Goal: Information Seeking & Learning: Learn about a topic

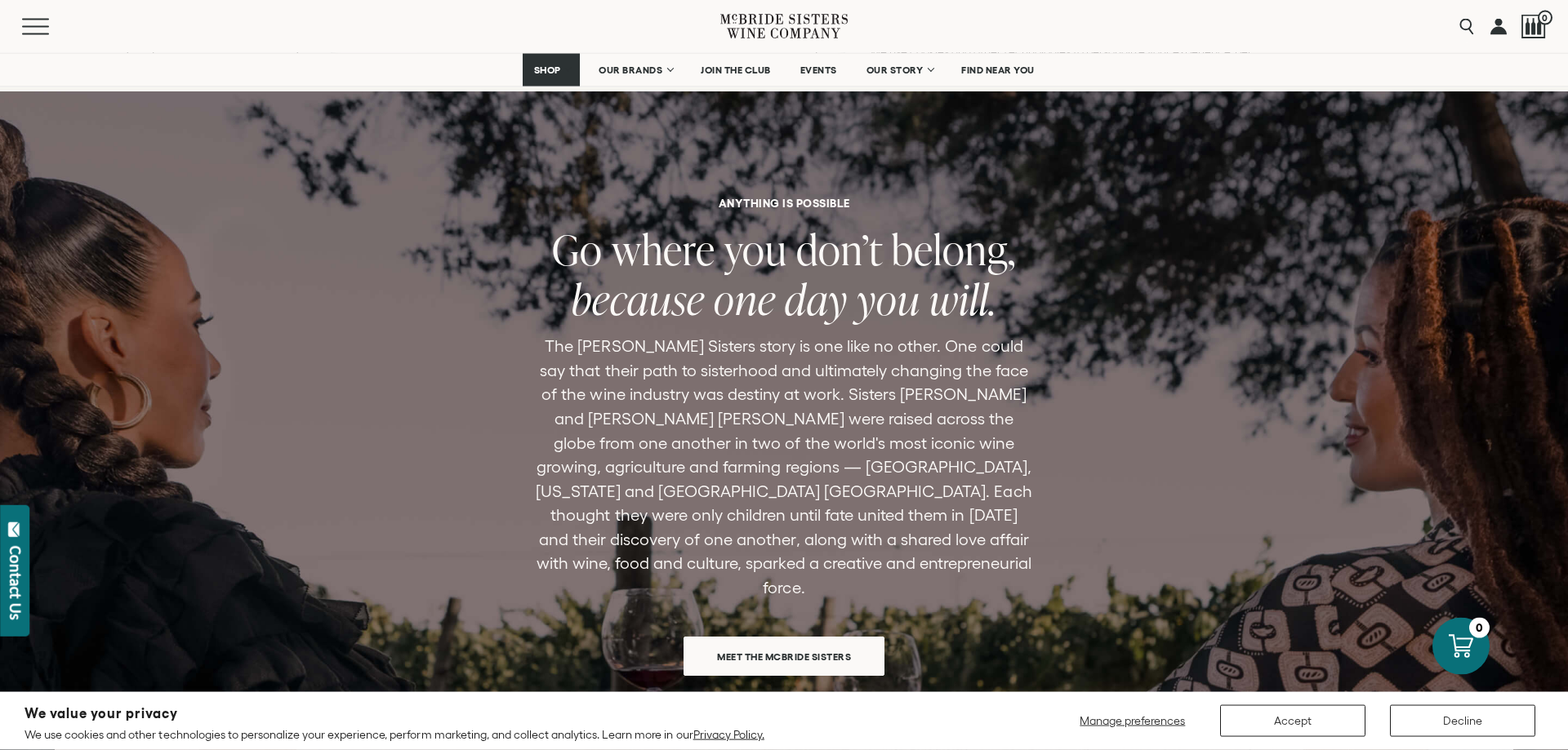
scroll to position [4831, 0]
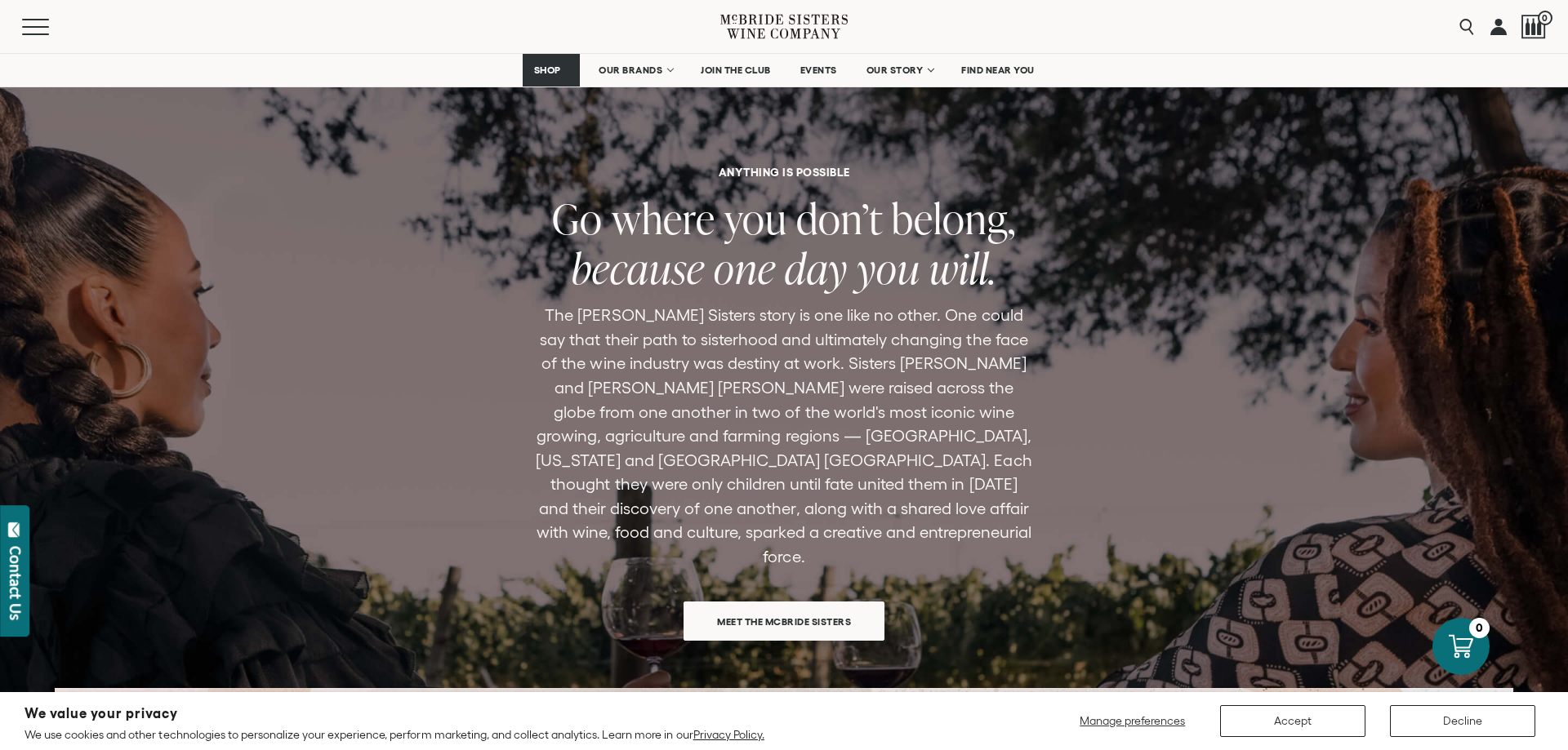
click at [807, 606] on span "Meet the McBride Sisters" at bounding box center [784, 622] width 192 height 32
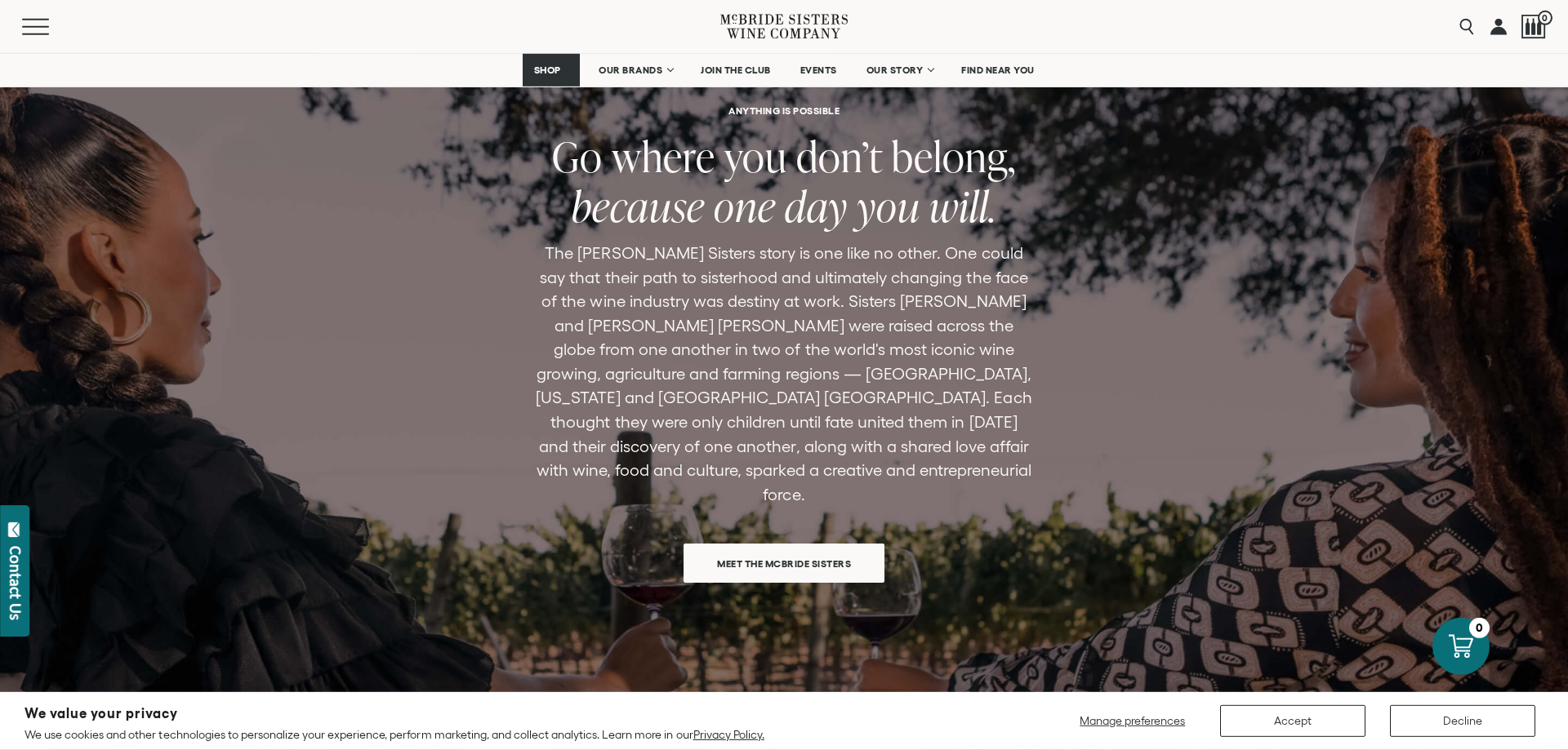
scroll to position [1166, 0]
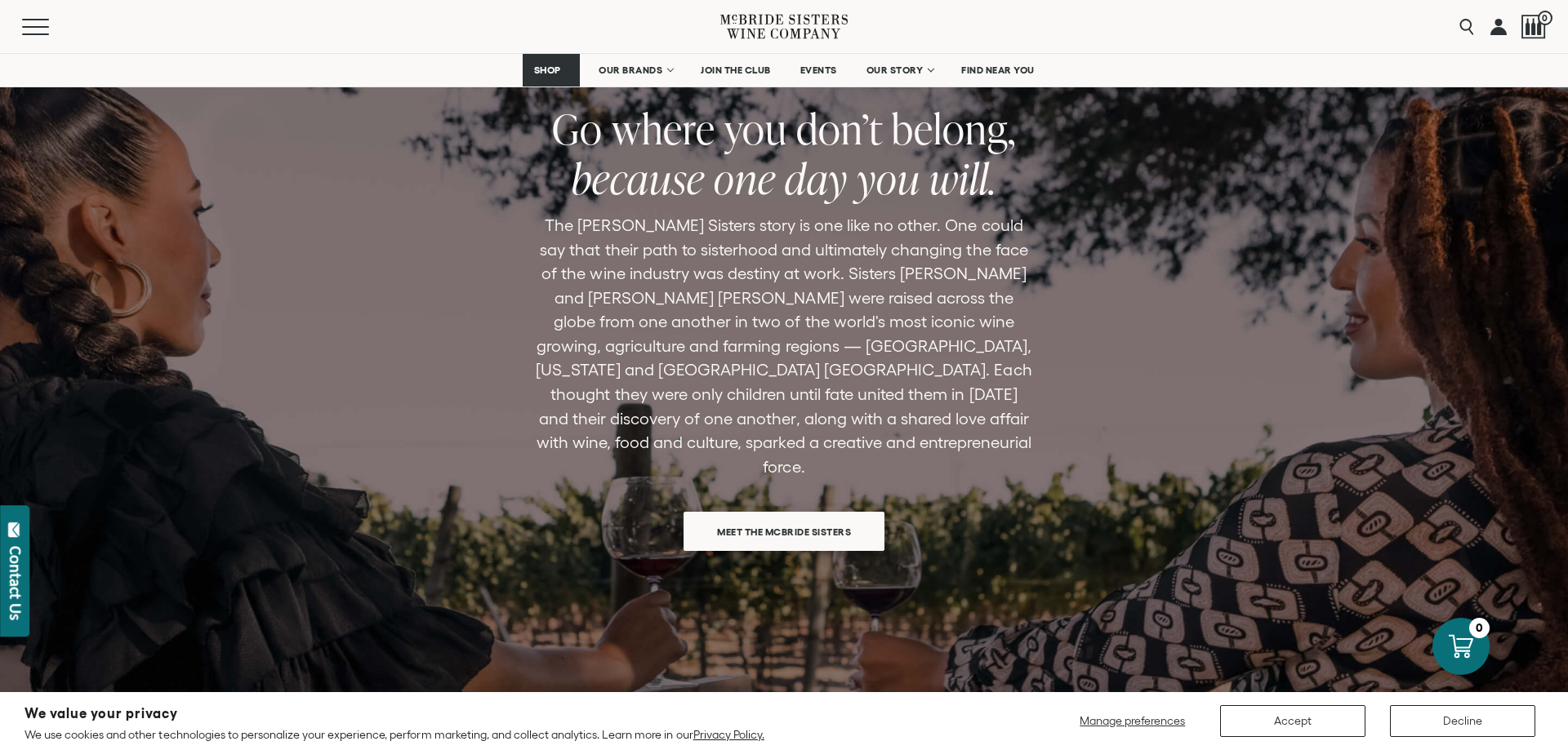
click at [802, 516] on span "Meet the McBride Sisters" at bounding box center [784, 532] width 192 height 32
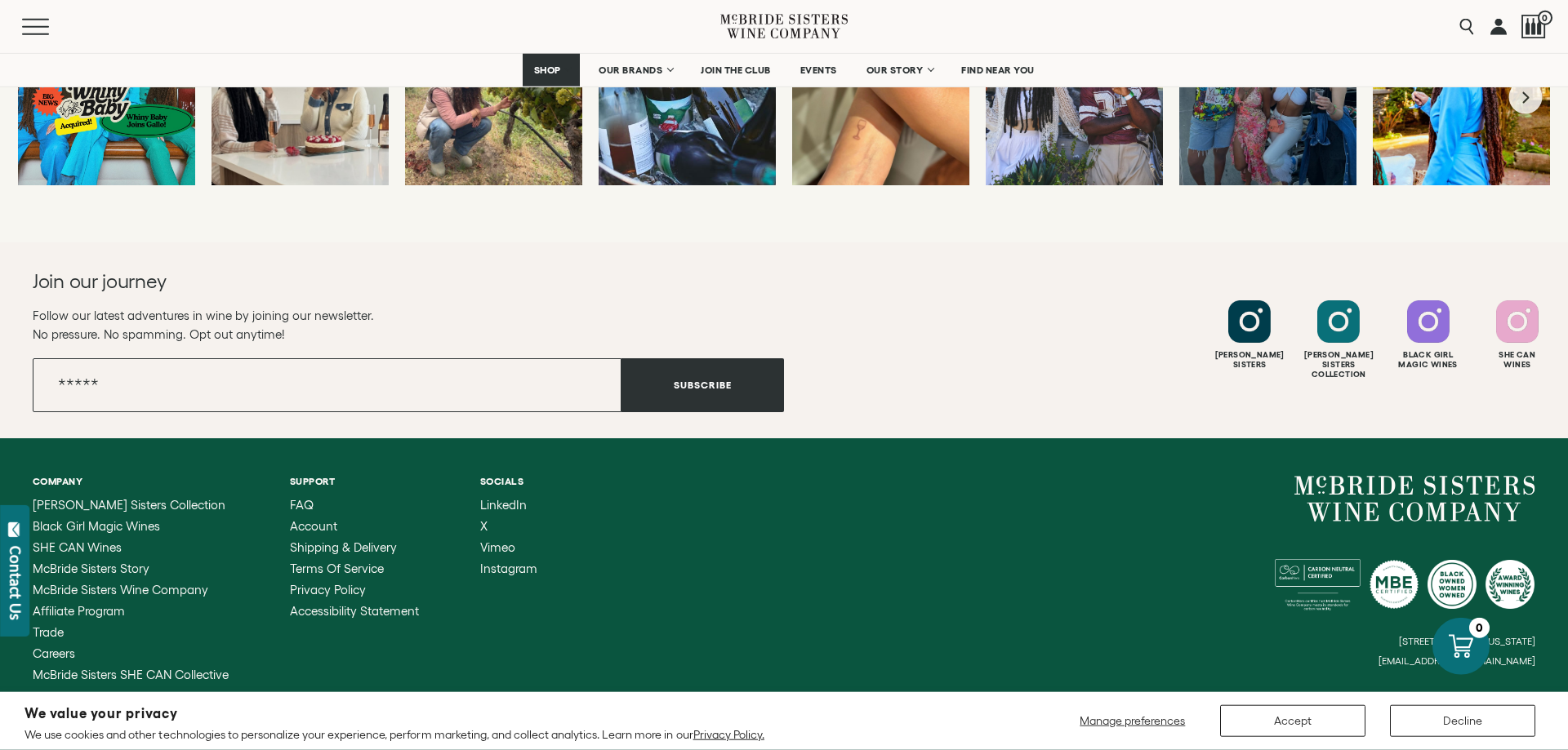
scroll to position [6454, 0]
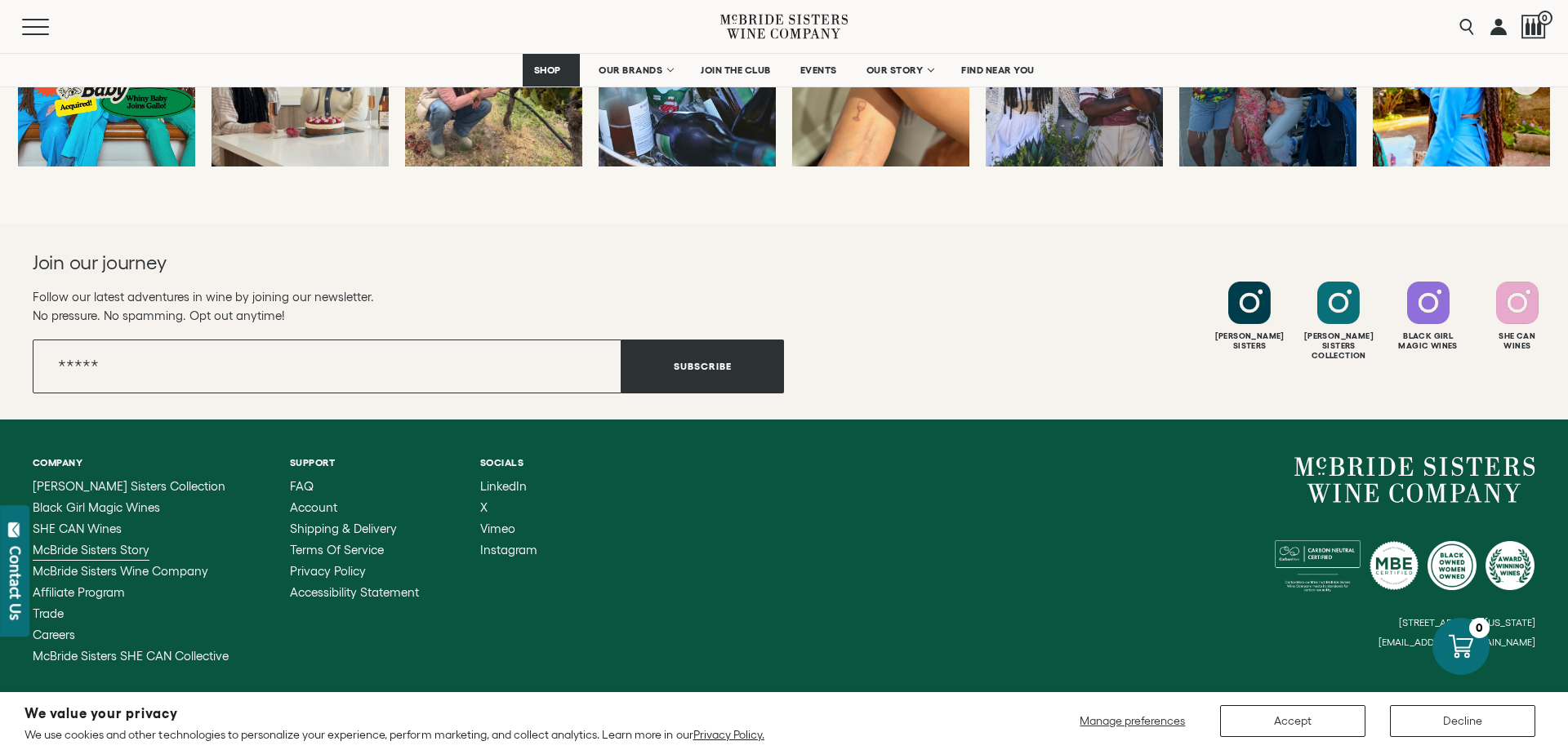
click at [104, 543] on span "McBride Sisters Story" at bounding box center [90, 550] width 117 height 14
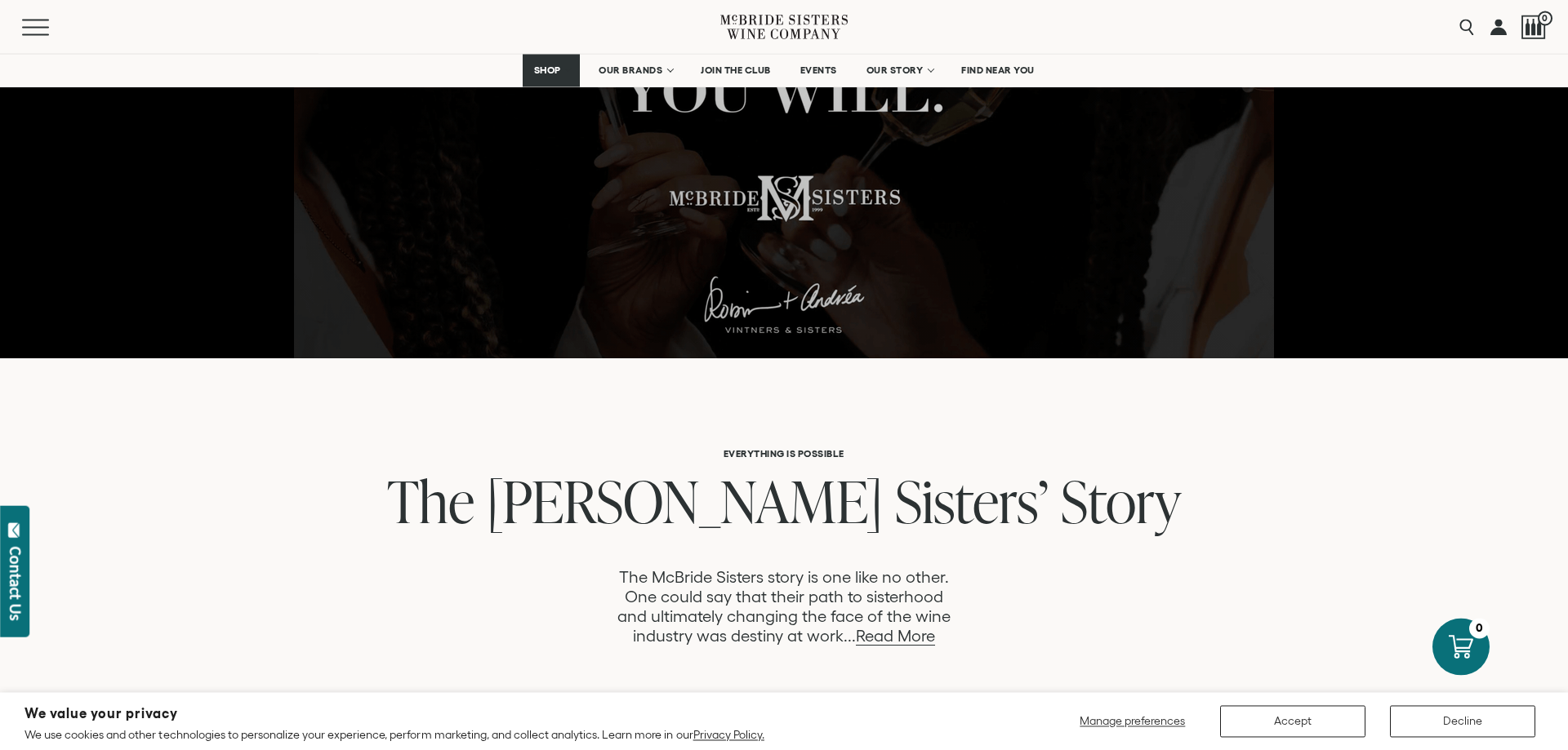
scroll to position [667, 0]
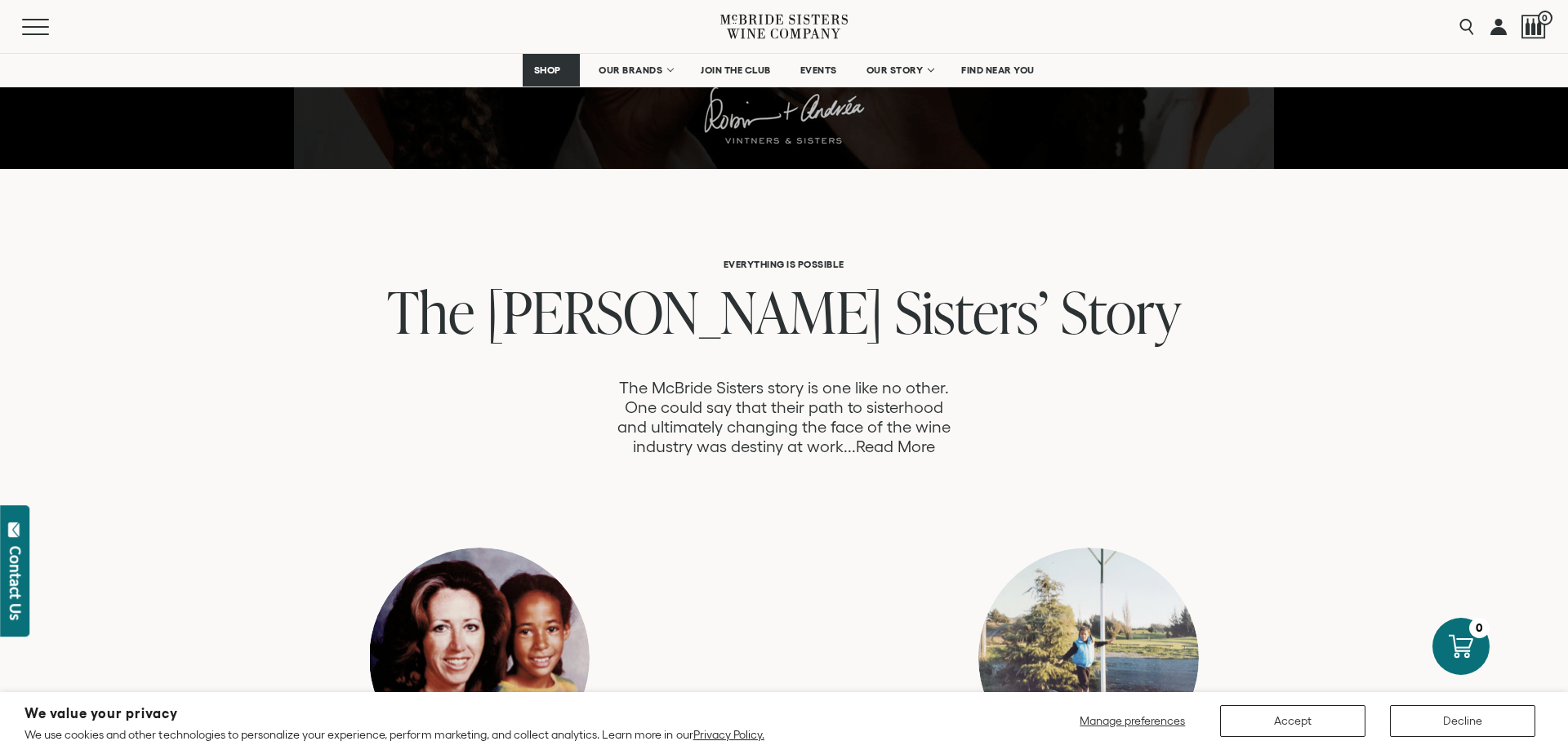
click at [906, 448] on link "Read More" at bounding box center [896, 448] width 80 height 19
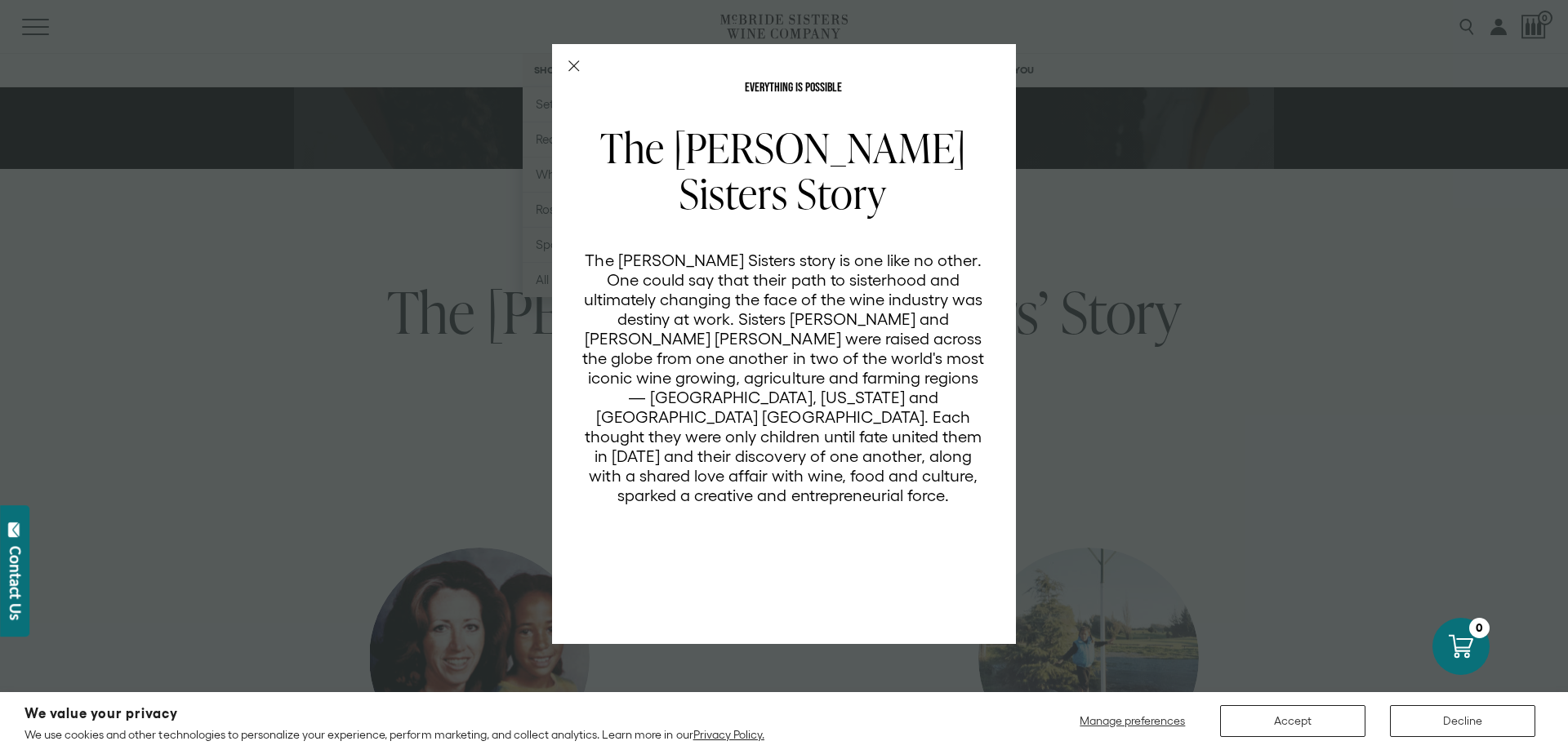
click at [570, 67] on icon "Close Modal" at bounding box center [574, 66] width 11 height 11
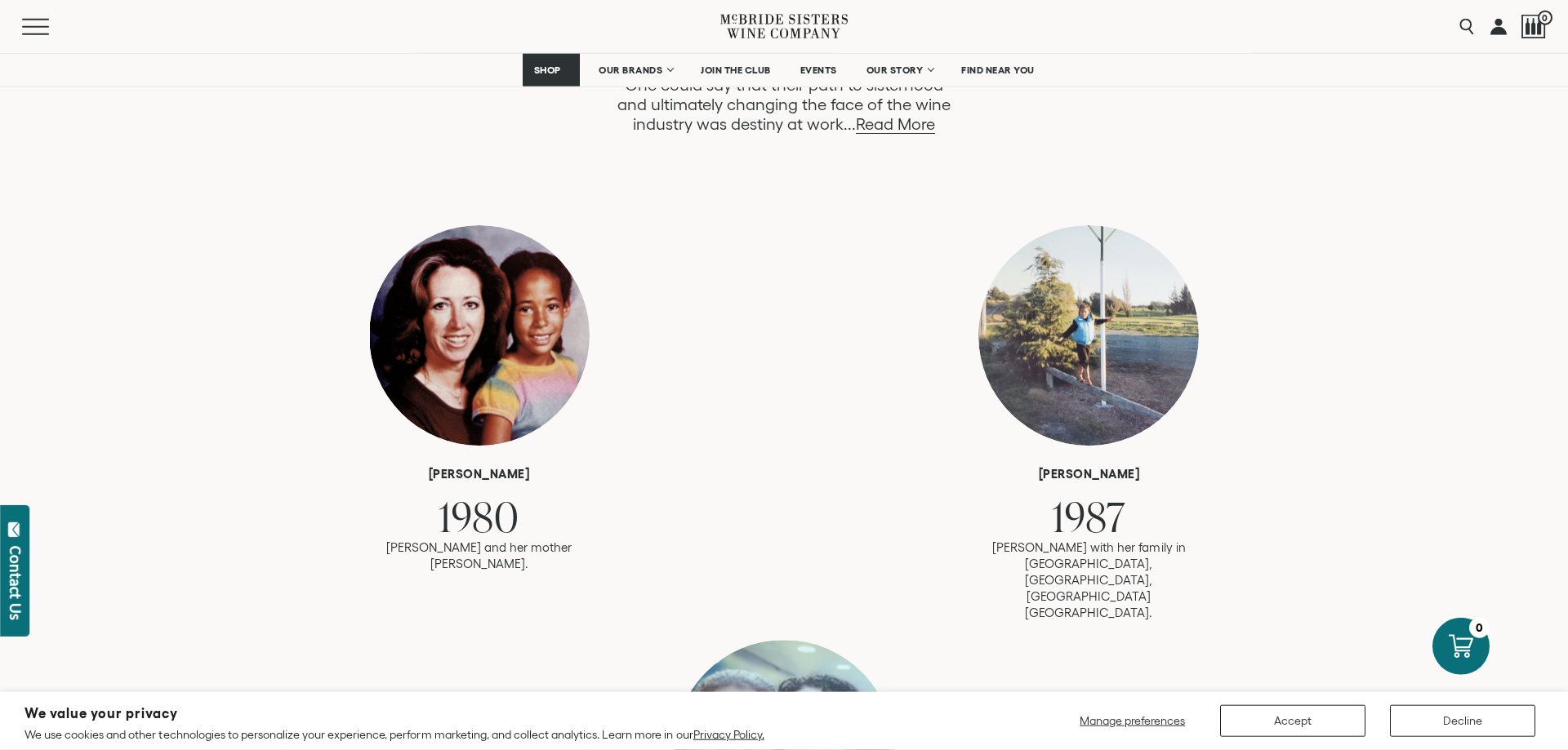
scroll to position [999, 0]
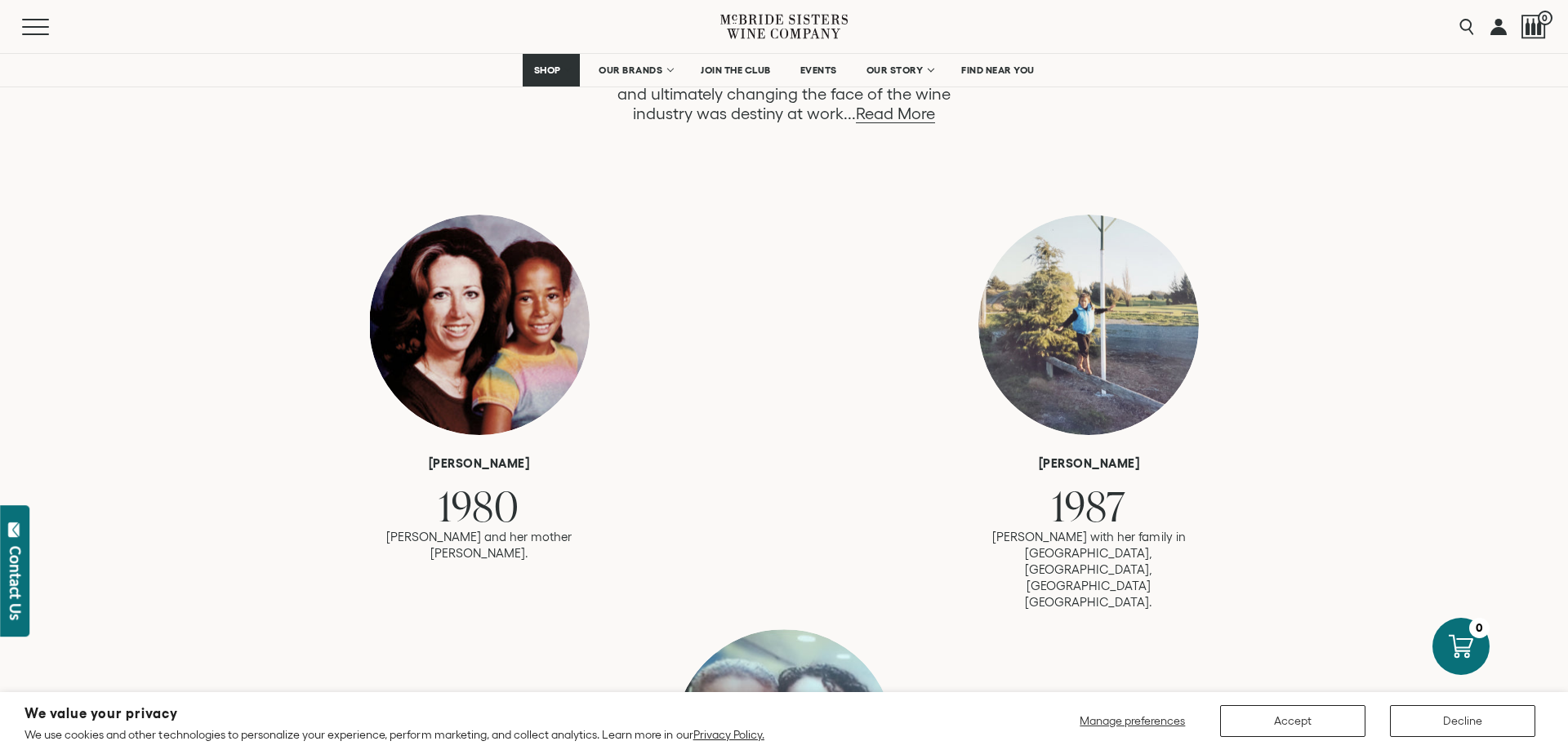
click at [468, 350] on div at bounding box center [479, 324] width 221 height 221
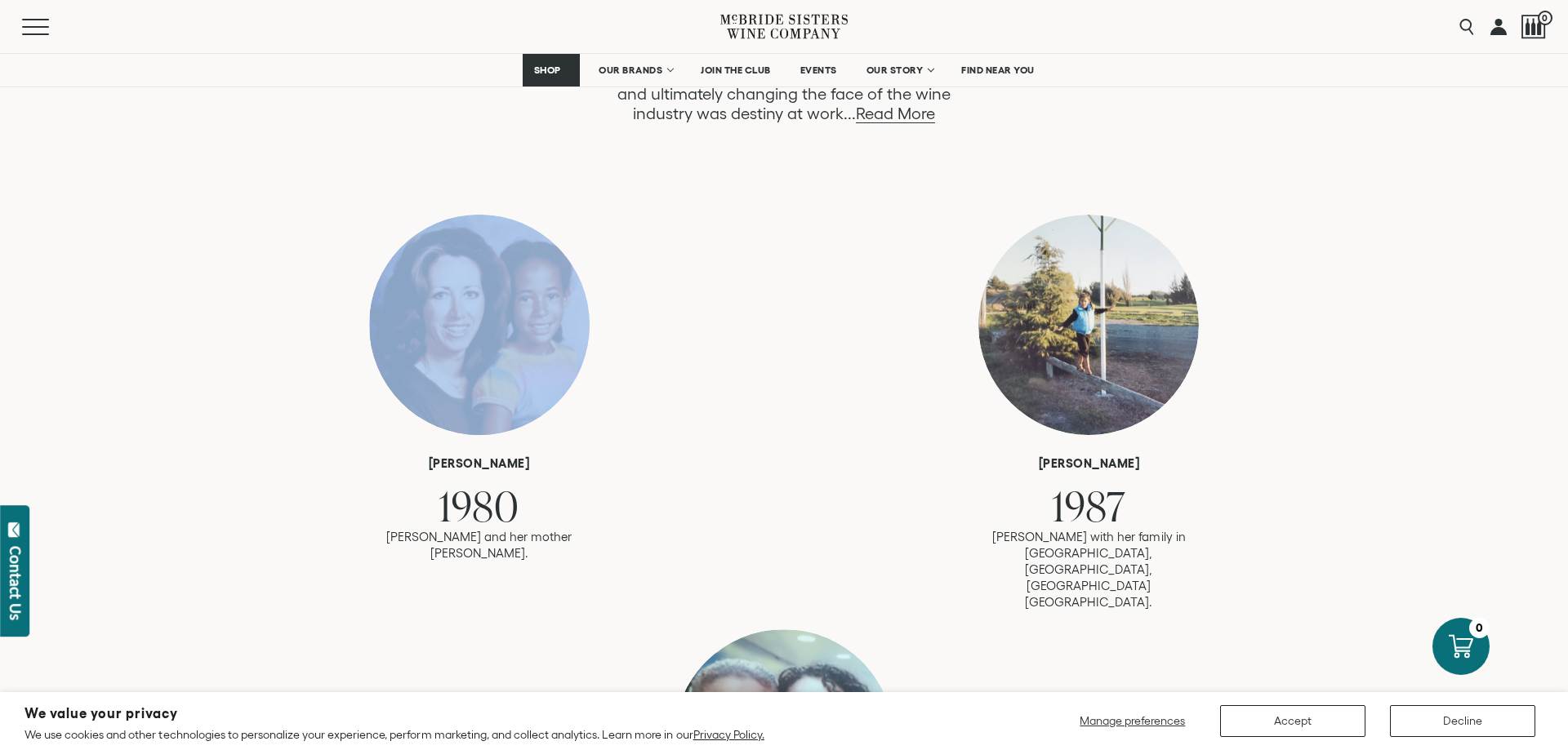
click at [468, 350] on div at bounding box center [479, 324] width 221 height 221
click at [564, 305] on div at bounding box center [479, 324] width 221 height 221
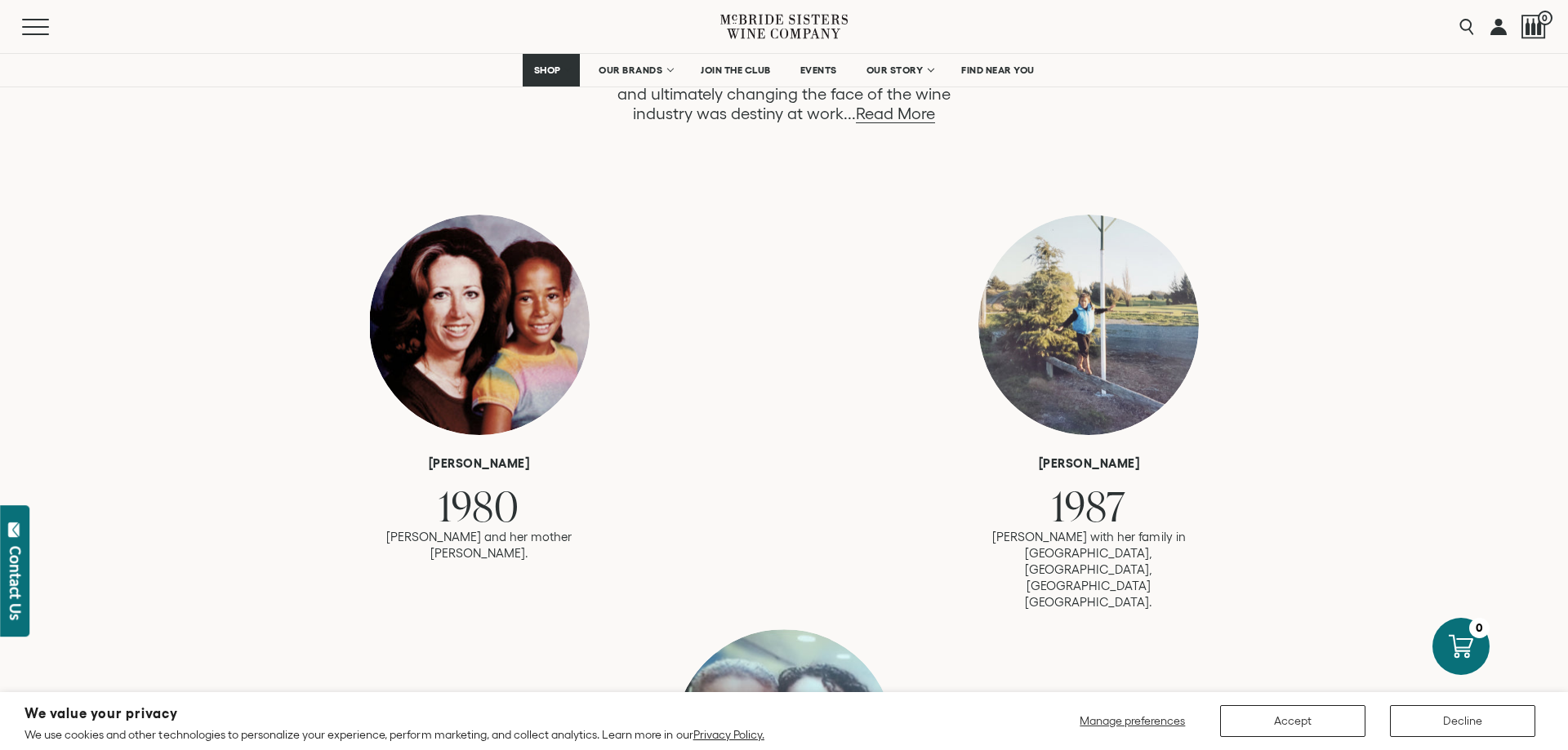
click at [462, 516] on span "1980" at bounding box center [478, 505] width 81 height 56
click at [450, 539] on p "Robin and her mother Karen." at bounding box center [479, 545] width 245 height 32
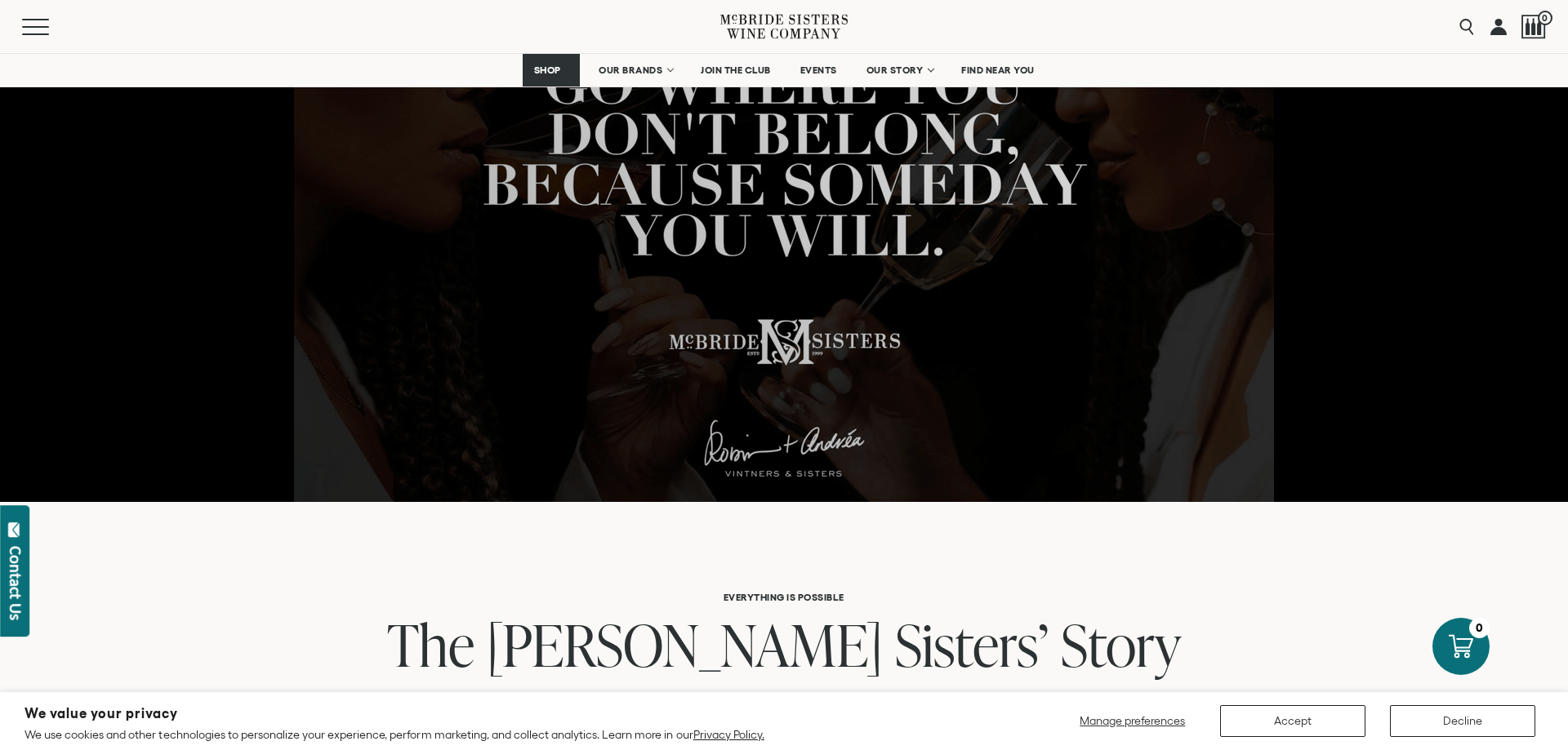
scroll to position [0, 0]
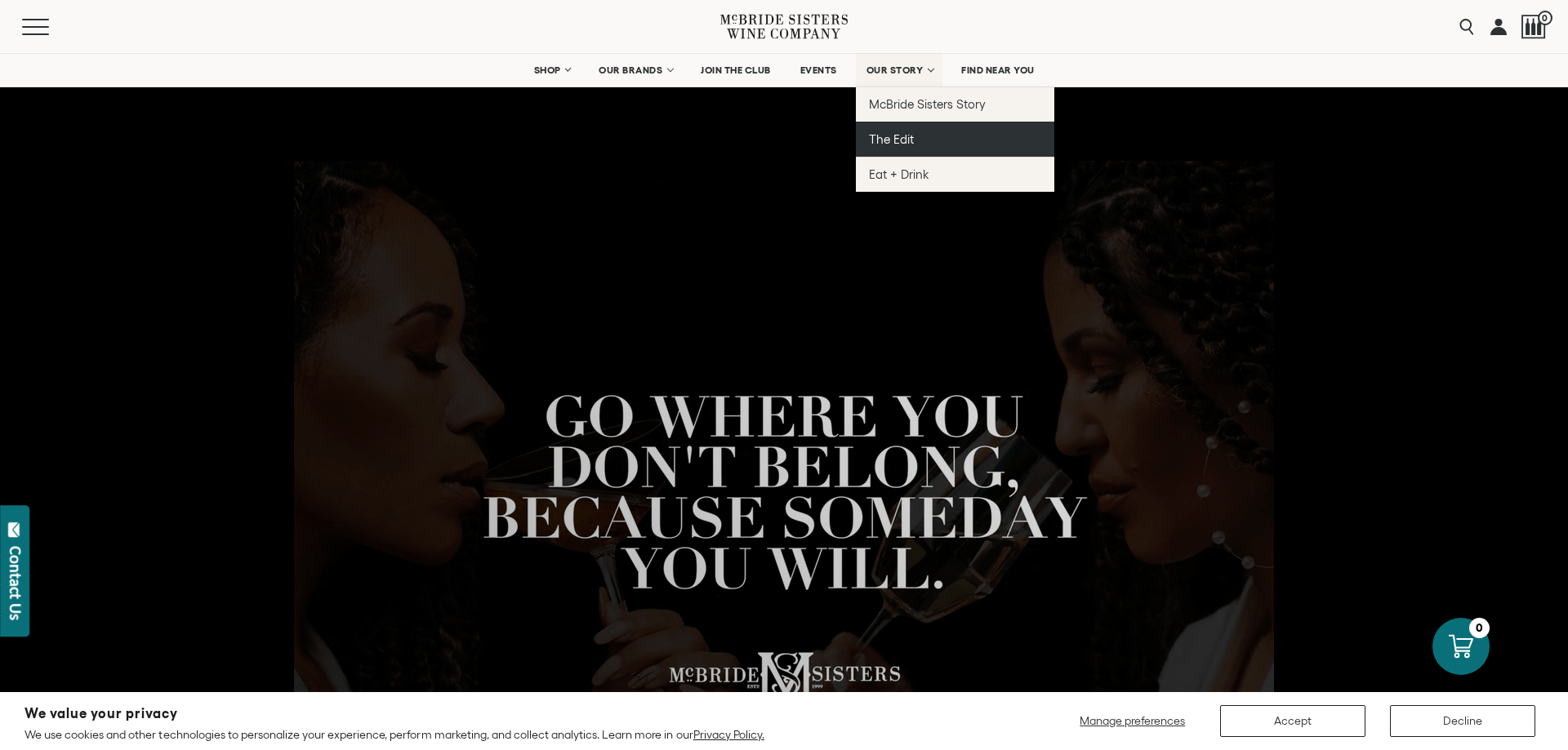
click at [897, 142] on span "The Edit" at bounding box center [891, 139] width 45 height 14
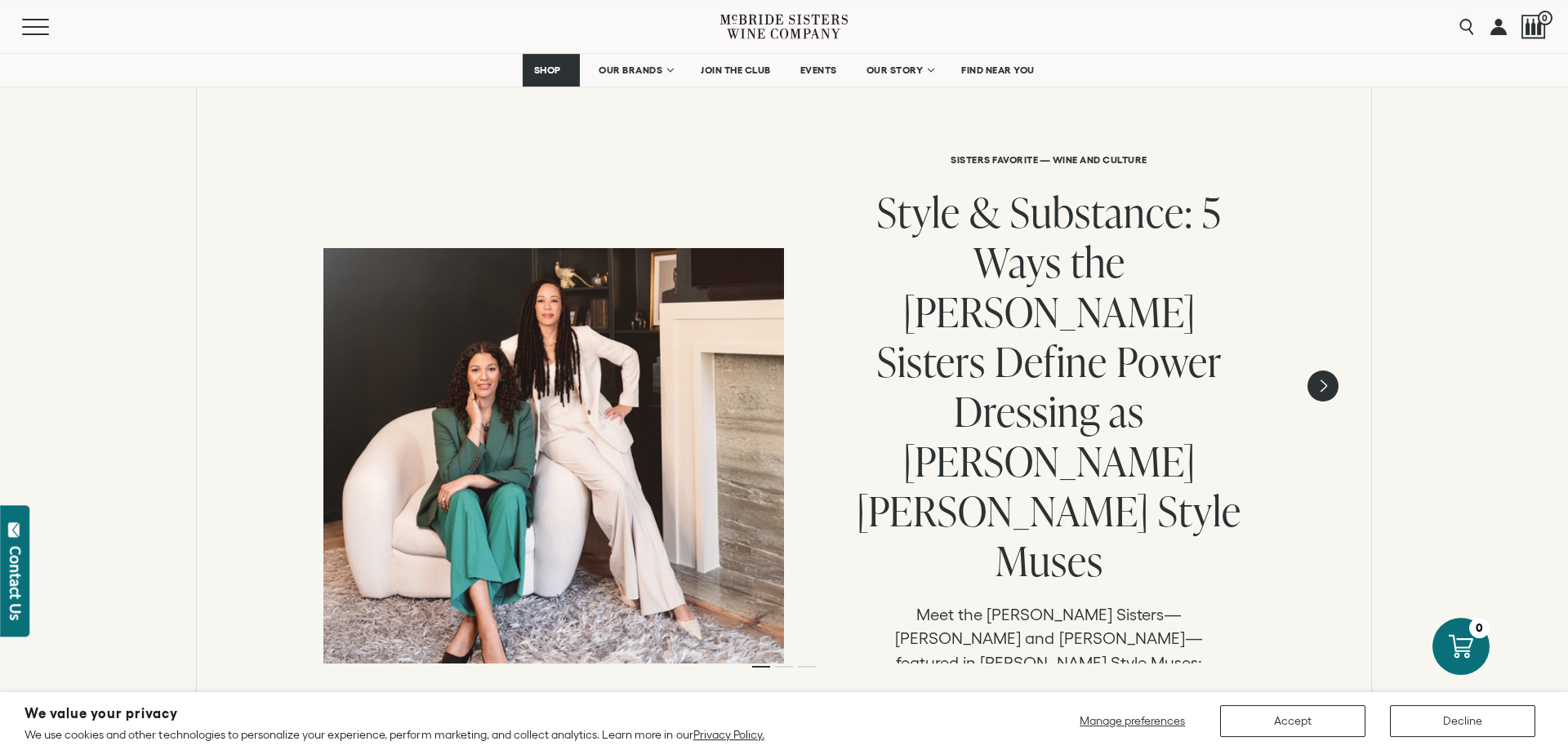
scroll to position [250, 0]
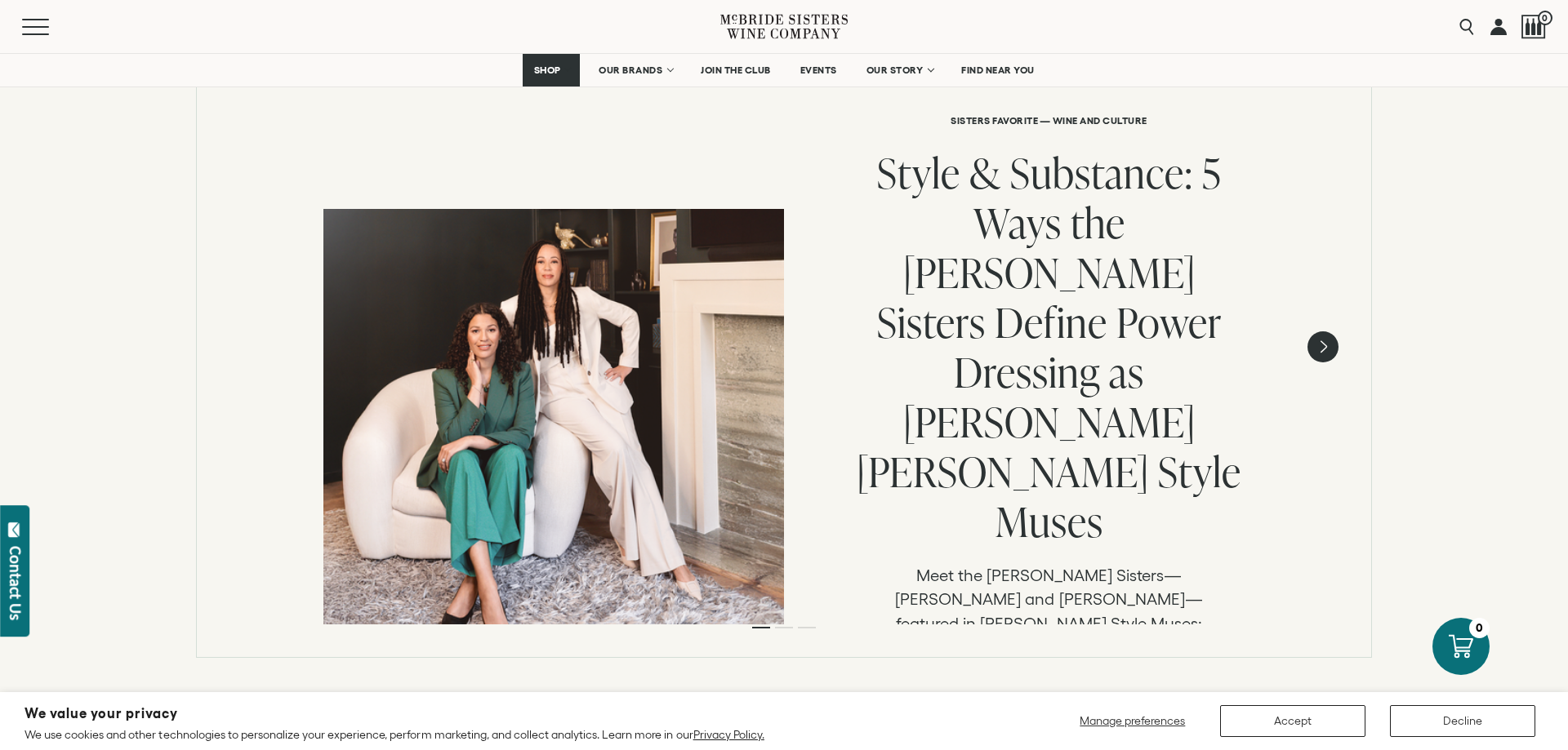
click at [1056, 725] on link "Read article" at bounding box center [1049, 744] width 243 height 39
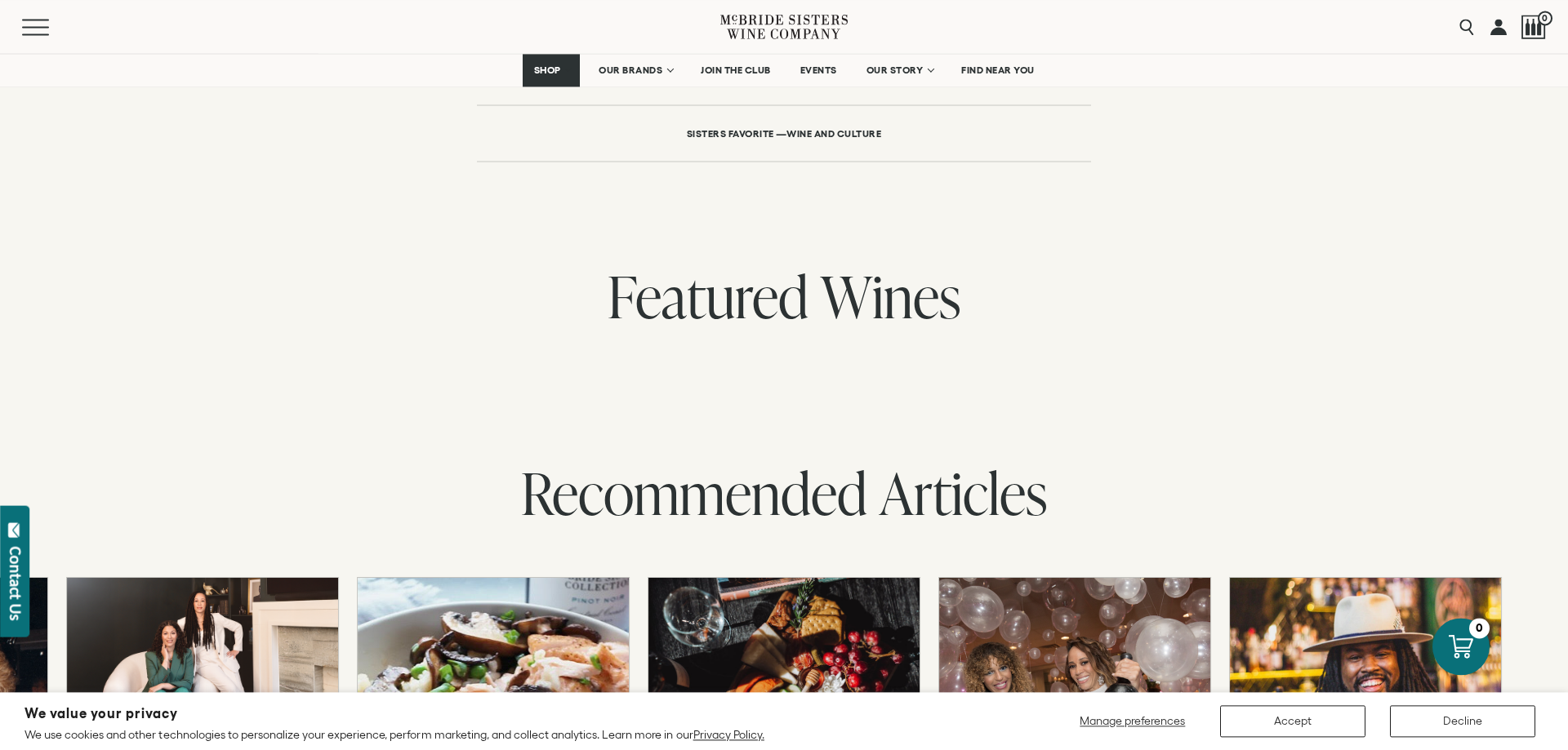
scroll to position [5747, 0]
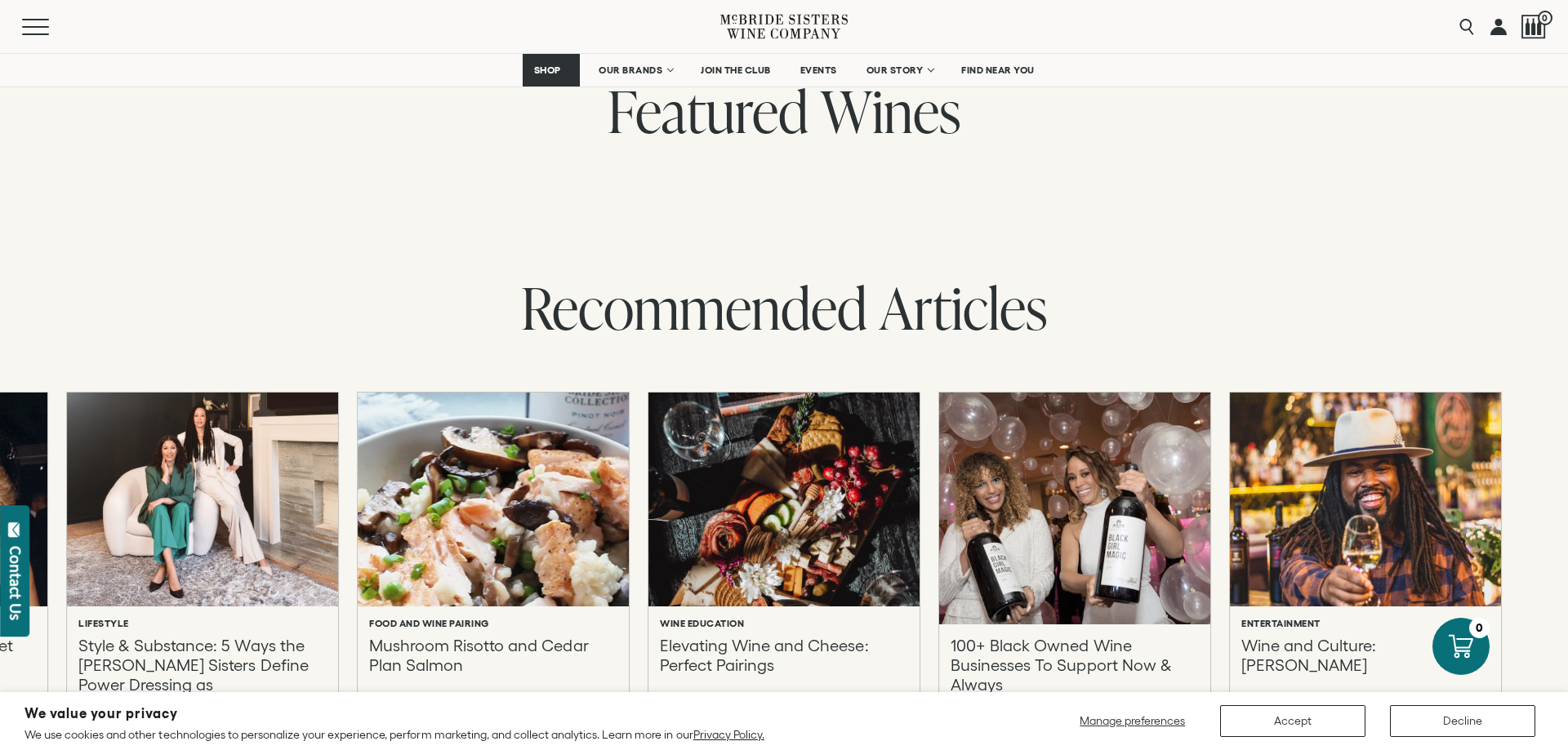
click at [1087, 636] on p "100+ Black Owned Wine Businesses To Support Now & Always" at bounding box center [1075, 675] width 249 height 79
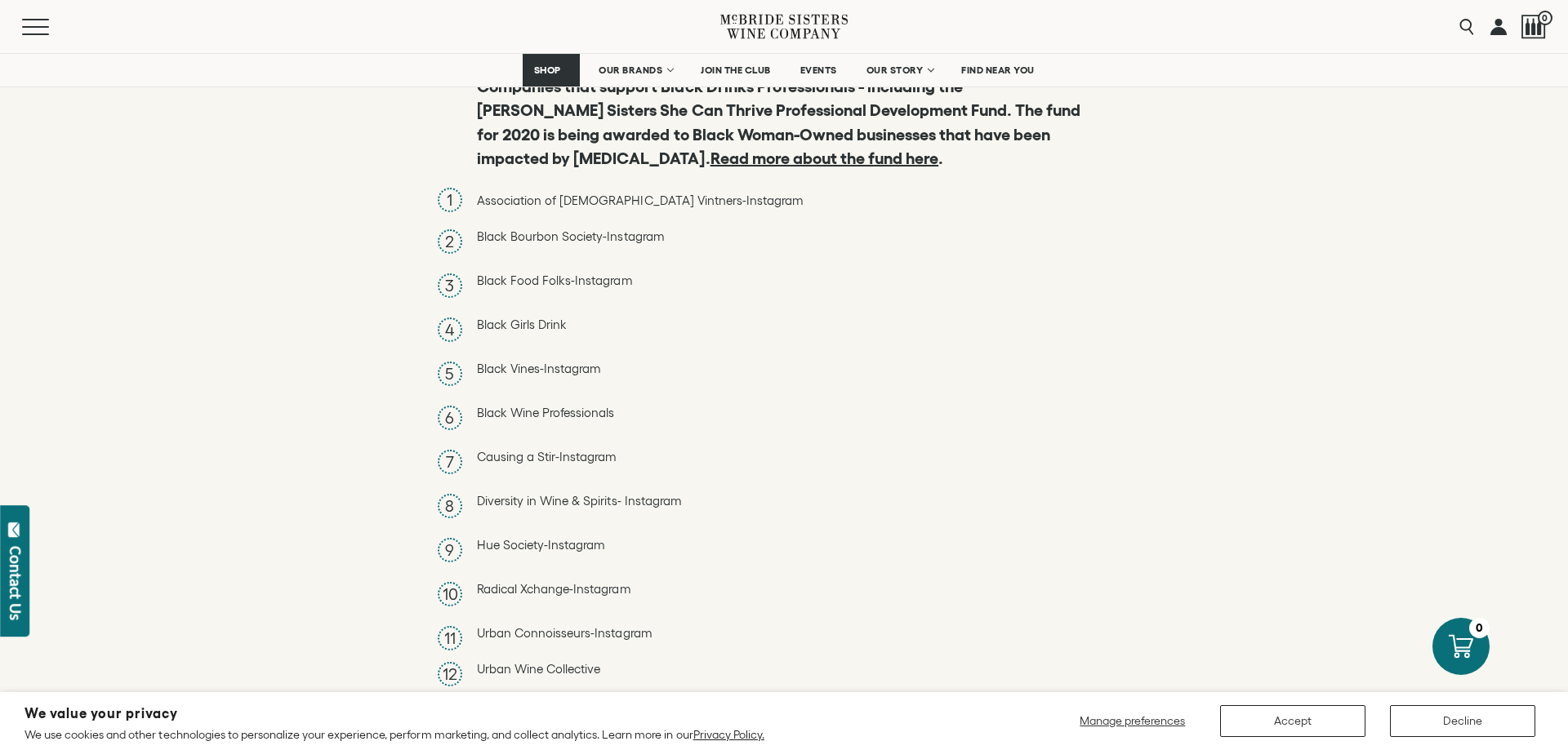
scroll to position [6997, 0]
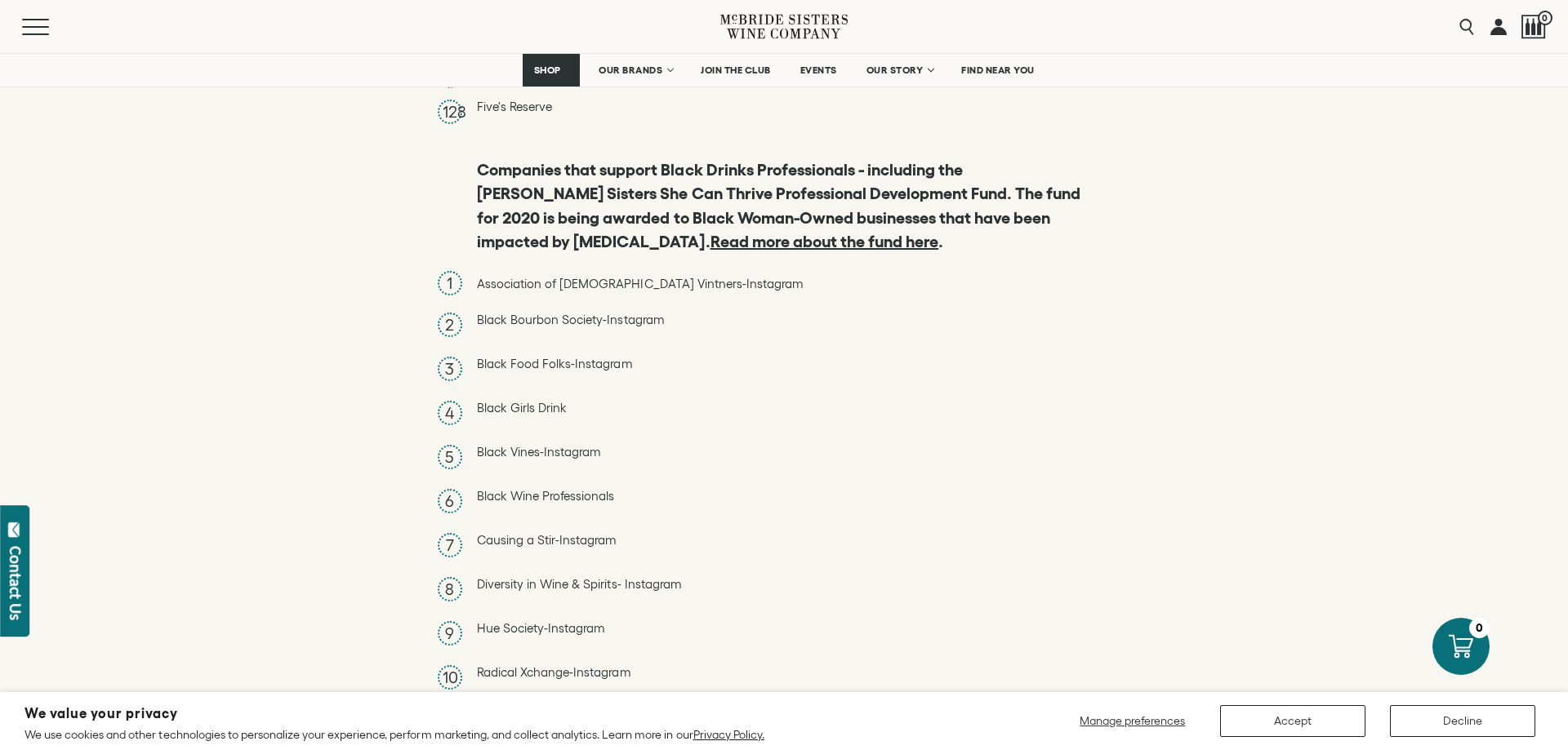
click at [522, 401] on link "Black Girls Drink" at bounding box center [522, 408] width 90 height 14
